Goal: Task Accomplishment & Management: Use online tool/utility

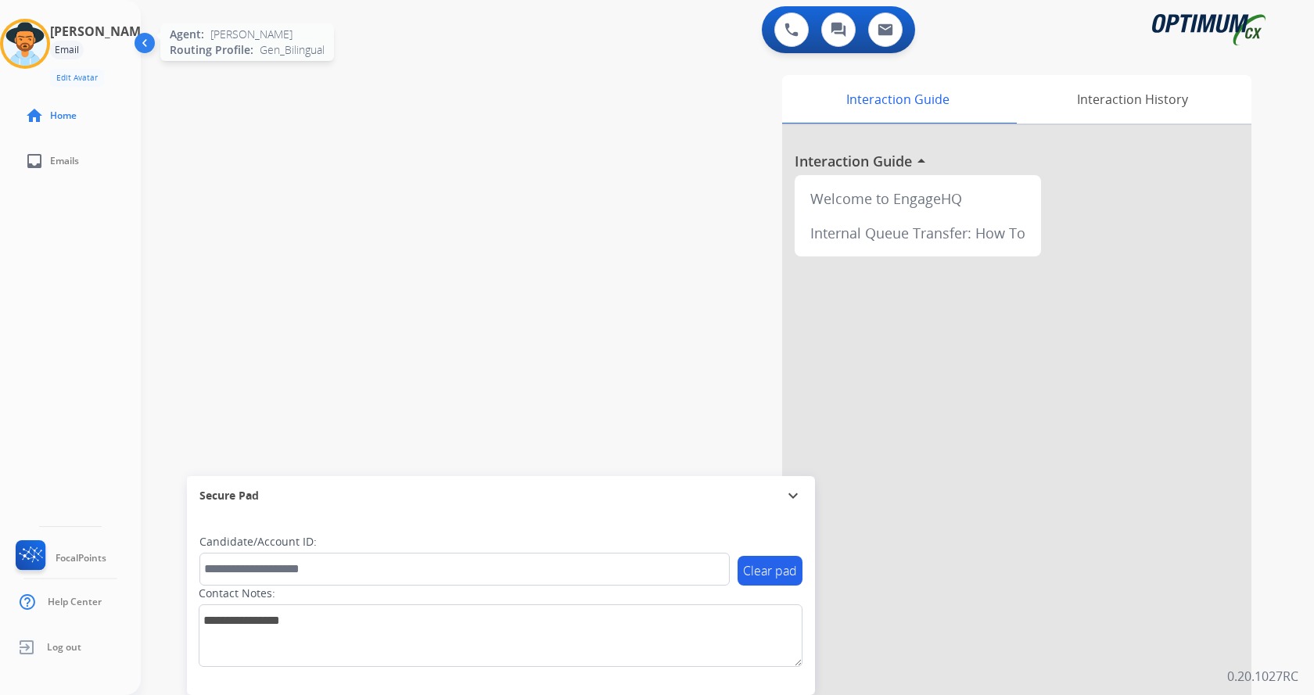
click at [22, 55] on img at bounding box center [25, 44] width 44 height 44
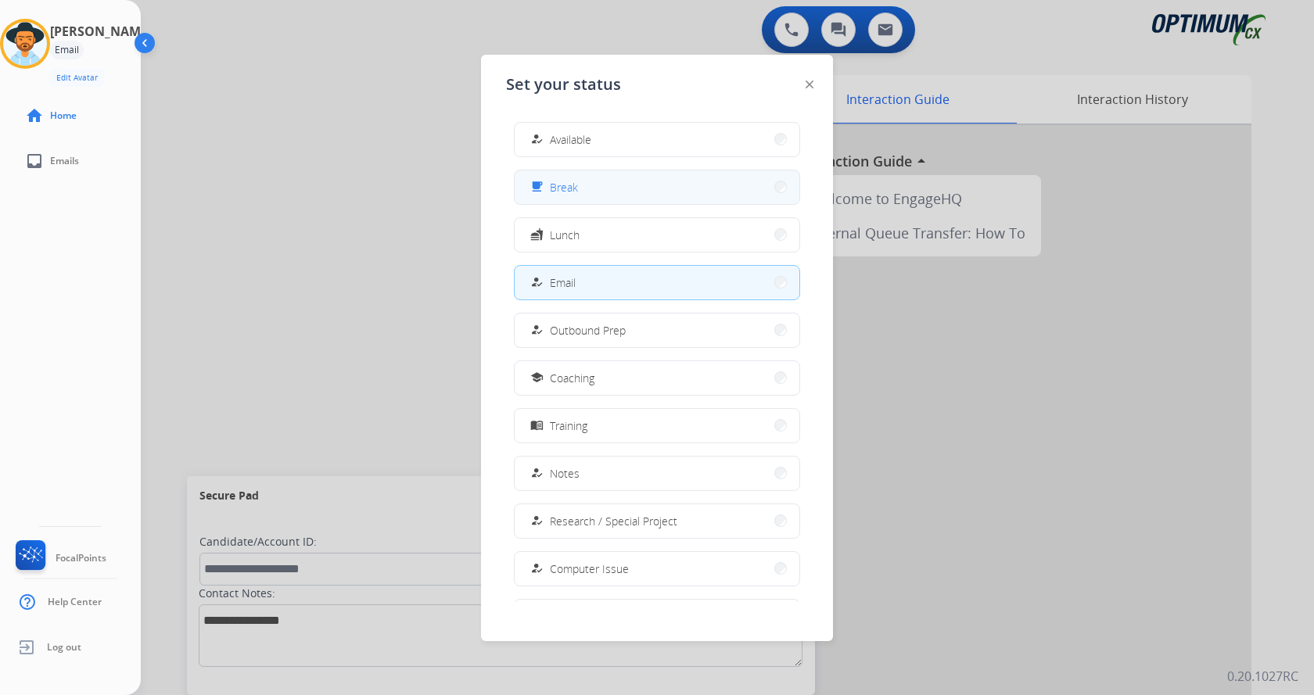
click at [587, 188] on button "free_breakfast Break" at bounding box center [657, 188] width 285 height 34
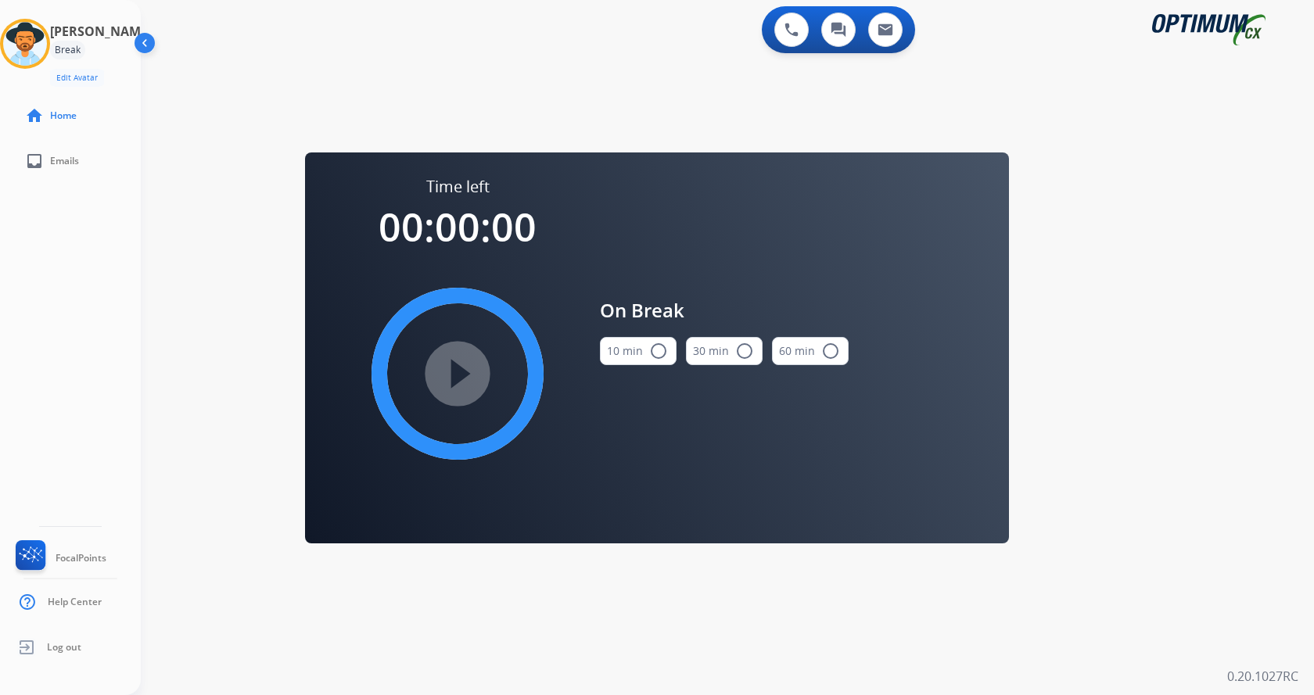
click at [641, 353] on button "10 min radio_button_unchecked" at bounding box center [638, 351] width 77 height 28
click at [467, 370] on mat-icon "play_circle_filled" at bounding box center [457, 374] width 19 height 19
click at [715, 641] on div "0 Voice Interactions 0 Chat Interactions 0 Email Interactions swap_horiz Break …" at bounding box center [727, 347] width 1173 height 695
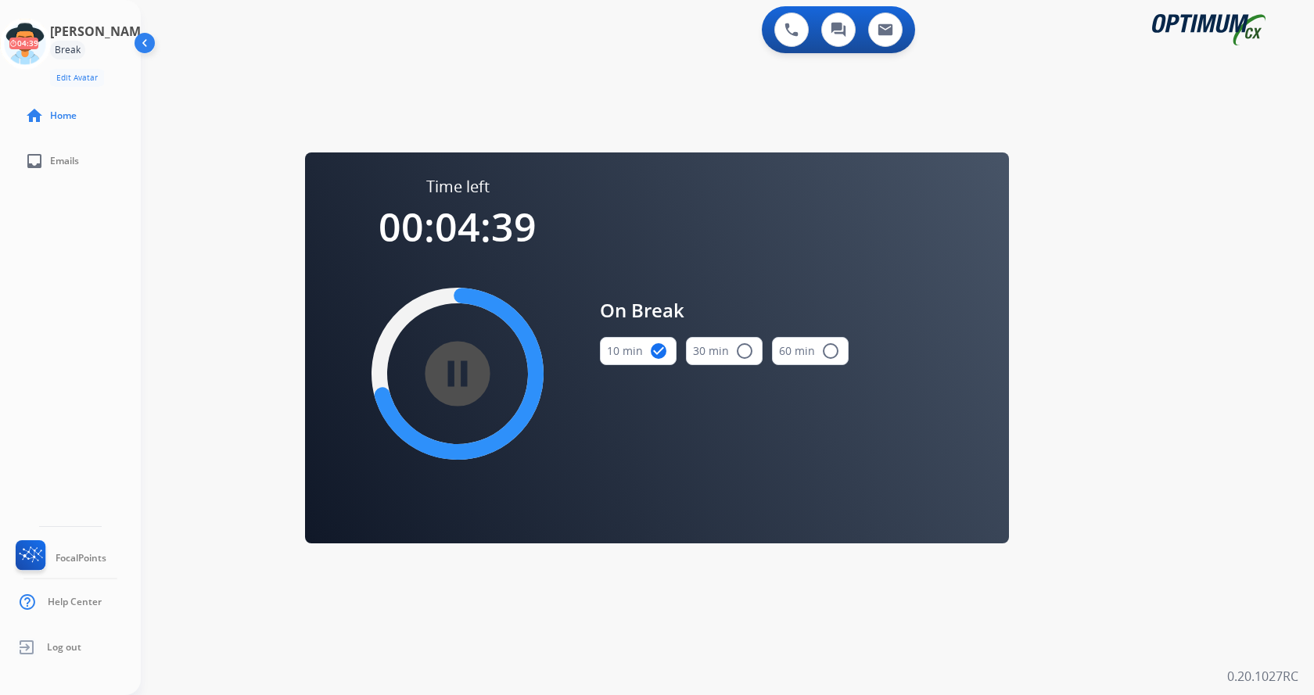
drag, startPoint x: 952, startPoint y: 616, endPoint x: 940, endPoint y: 617, distance: 12.6
click at [952, 616] on div "0 Voice Interactions 0 Chat Interactions 0 Email Interactions swap_horiz Break …" at bounding box center [727, 347] width 1173 height 695
click at [32, 388] on div "[PERSON_NAME] Break Edit Avatar 10:04 Agent: [PERSON_NAME] Profile: Gen_Bilingu…" at bounding box center [70, 347] width 141 height 695
click at [31, 60] on icon at bounding box center [25, 44] width 51 height 51
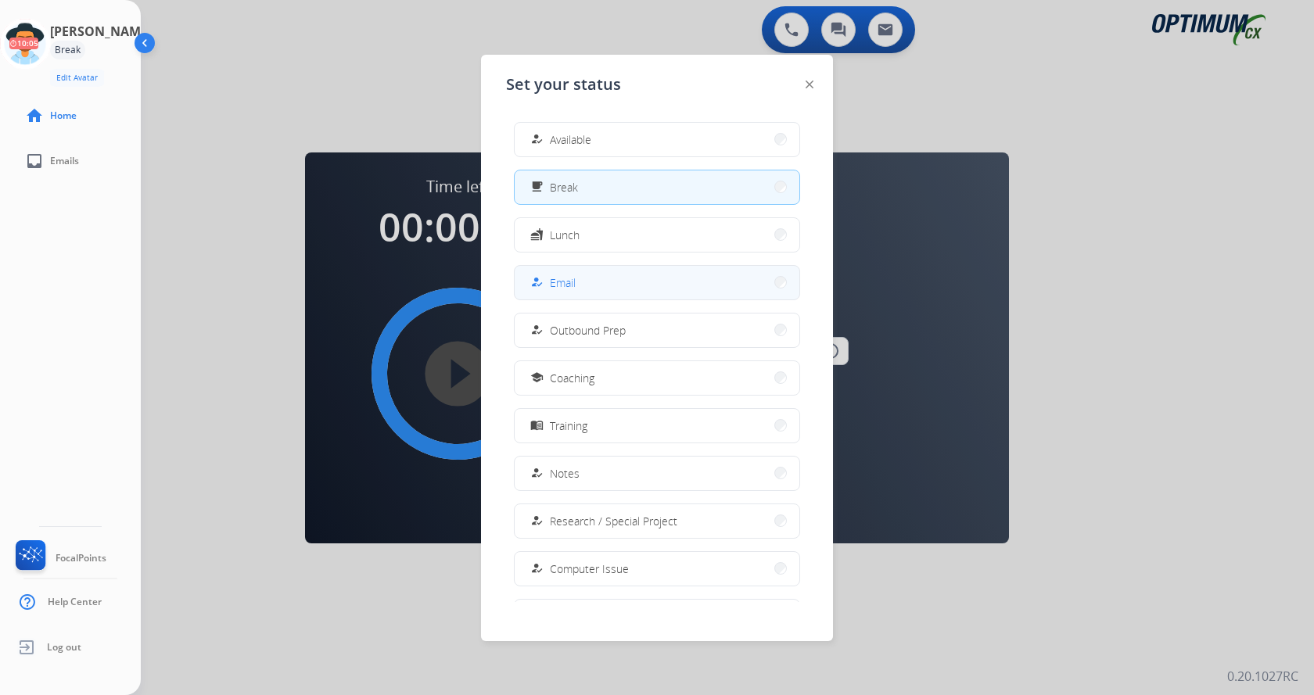
click at [570, 272] on button "how_to_reg Email" at bounding box center [657, 283] width 285 height 34
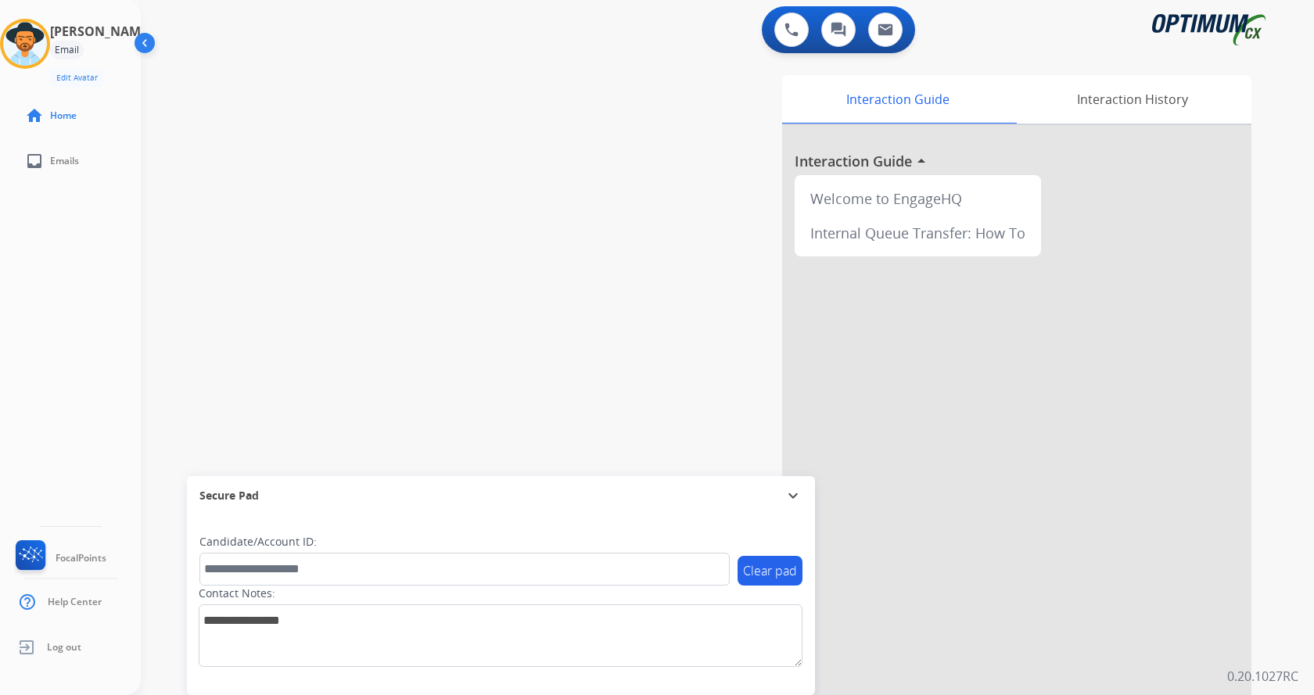
drag, startPoint x: 90, startPoint y: 387, endPoint x: 137, endPoint y: 386, distance: 46.9
click at [90, 387] on div "[PERSON_NAME] Email Edit Avatar Agent: [PERSON_NAME] Profile: Gen_Bilingual hom…" at bounding box center [70, 347] width 141 height 695
